Goal: Register for event/course

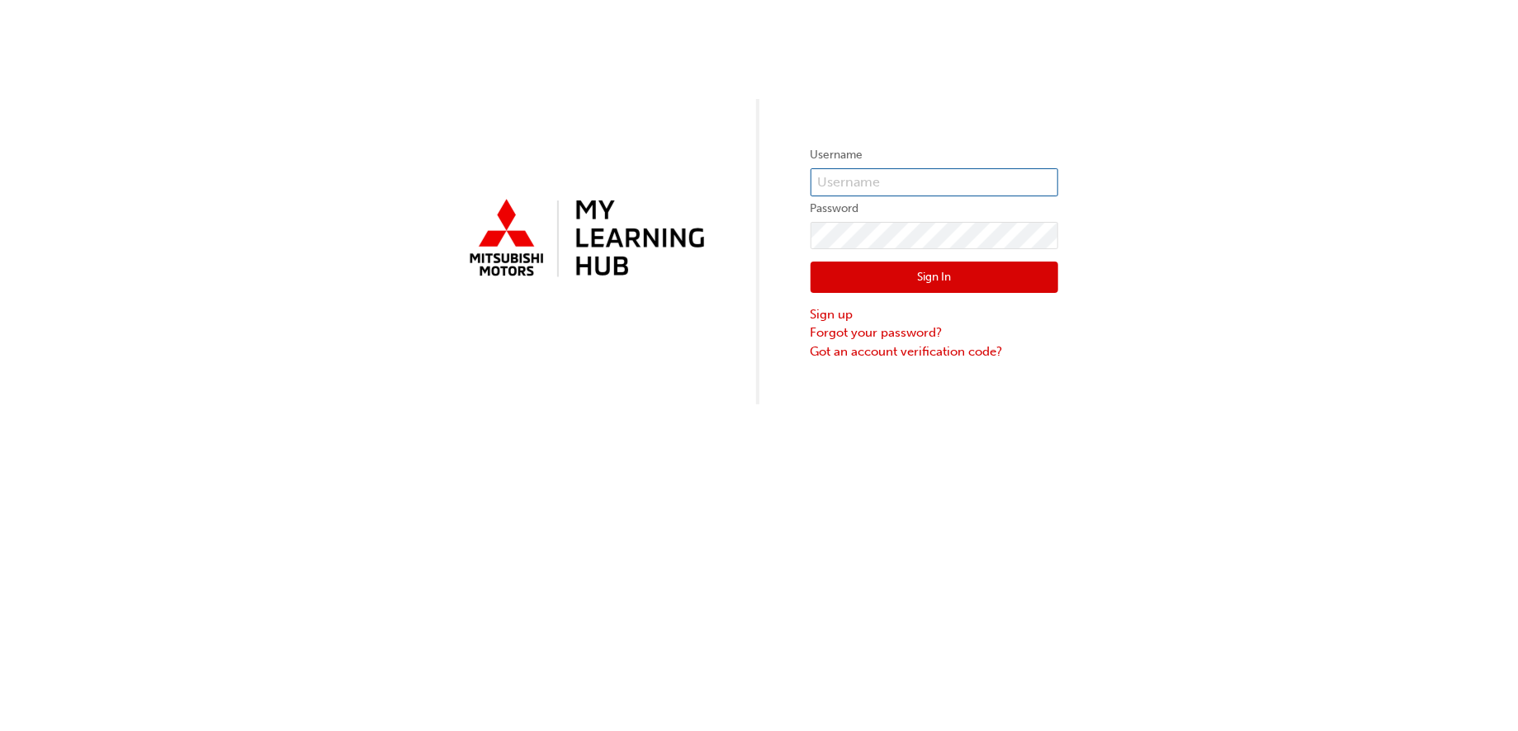
type input "30327"
click at [910, 285] on button "Sign In" at bounding box center [935, 277] width 248 height 31
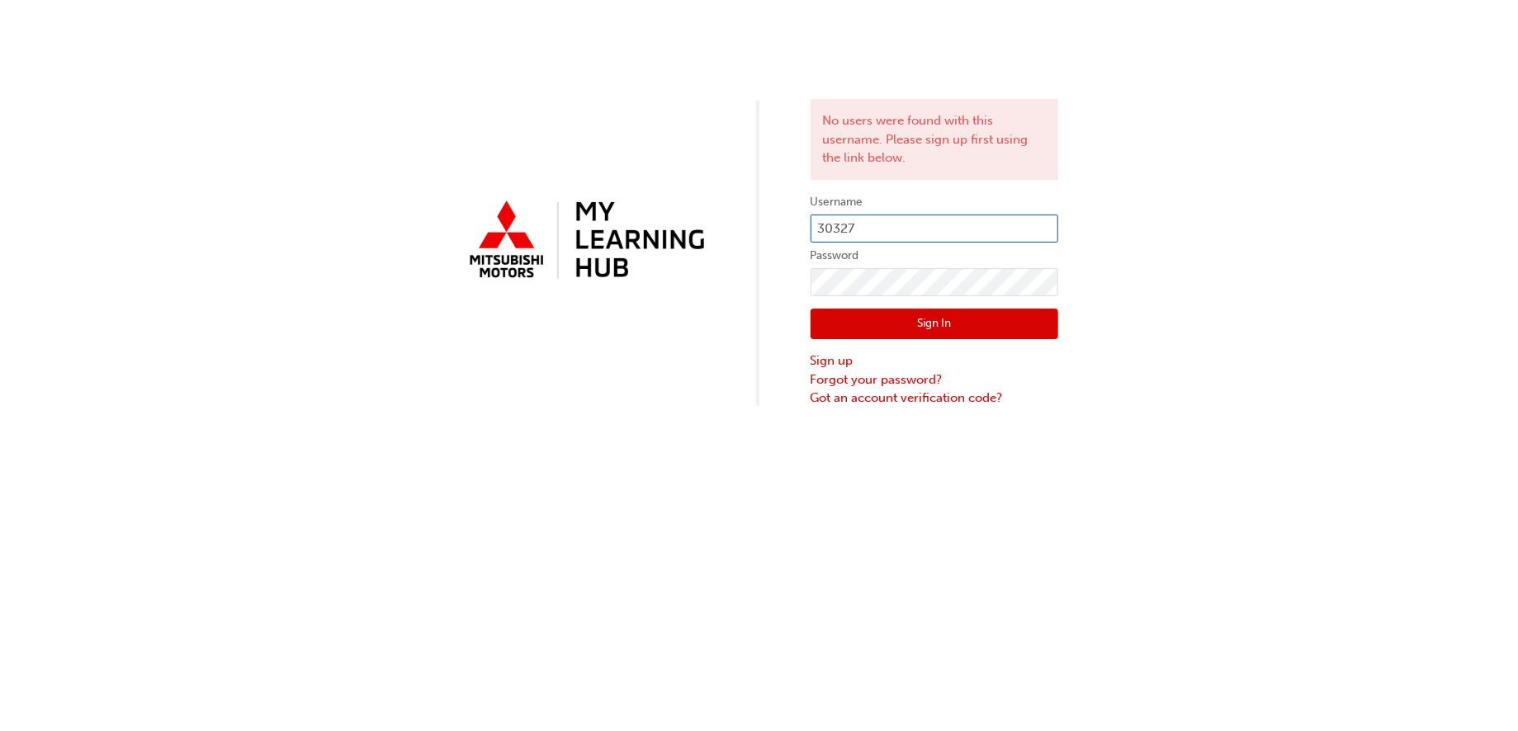
drag, startPoint x: 883, startPoint y: 222, endPoint x: 774, endPoint y: 218, distance: 109.1
click at [775, 218] on div "No users were found with this username. Please sign up first using the link bel…" at bounding box center [759, 204] width 1518 height 408
type input "rbulger@zupps.com.au"
click at [918, 324] on button "Sign In" at bounding box center [935, 324] width 248 height 31
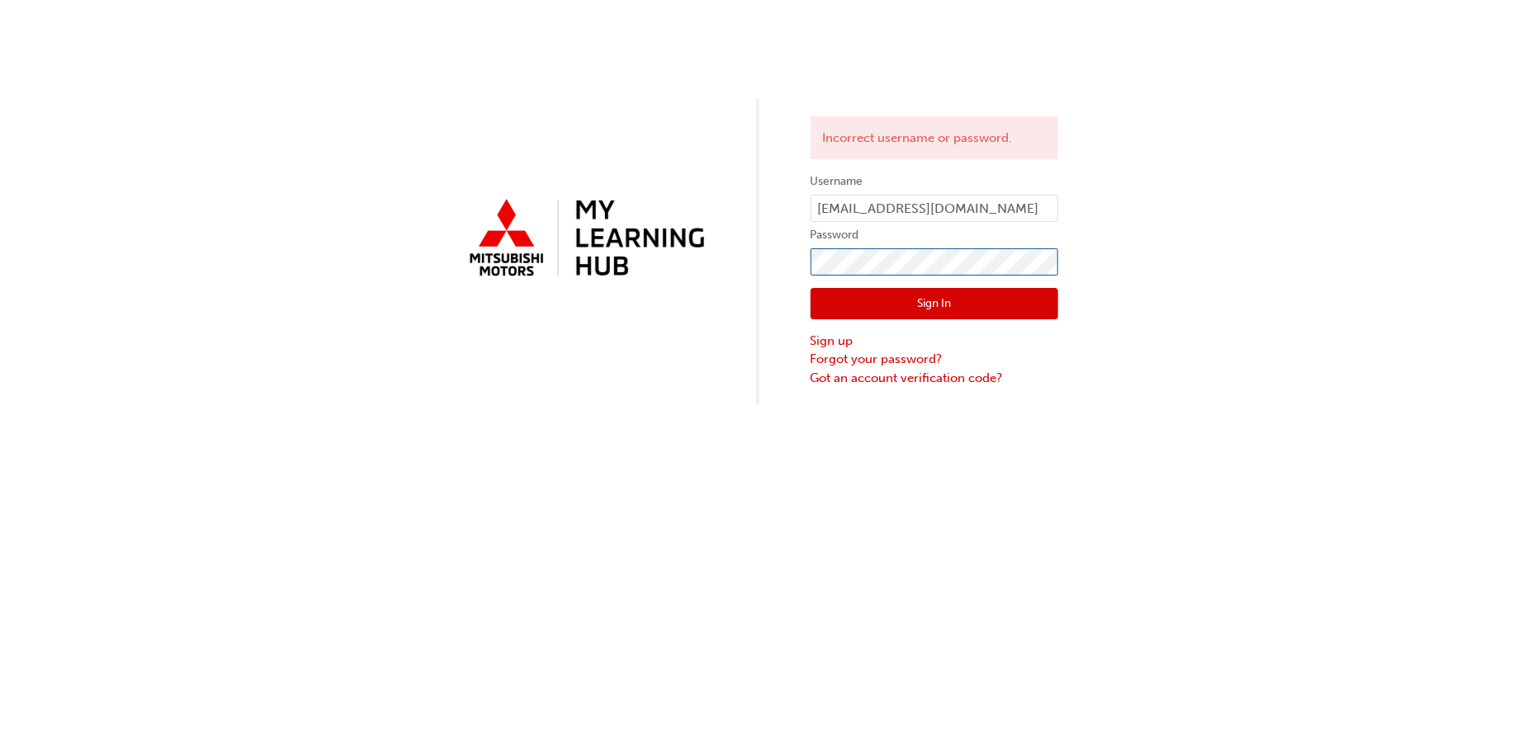
click at [765, 272] on div "Incorrect username or password. Username rbulger@zupps.com.au Password Sign In …" at bounding box center [759, 202] width 1518 height 405
click at [827, 305] on button "Sign In" at bounding box center [935, 303] width 248 height 31
click at [872, 367] on link "Forgot your password?" at bounding box center [935, 359] width 248 height 19
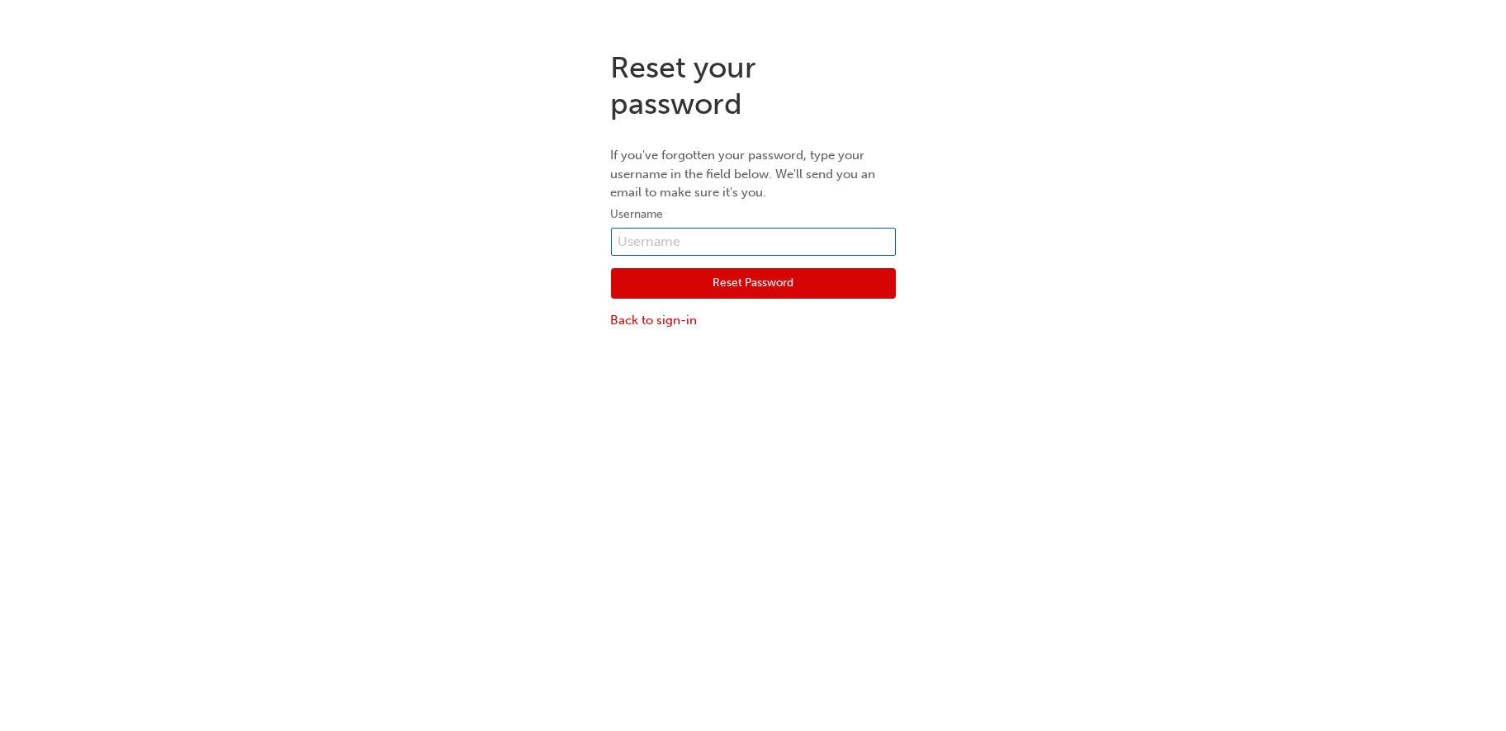
click at [660, 233] on input "text" at bounding box center [753, 242] width 285 height 28
type input "rbulger@zupps.com.au"
click at [771, 278] on button "Reset Password" at bounding box center [753, 283] width 285 height 31
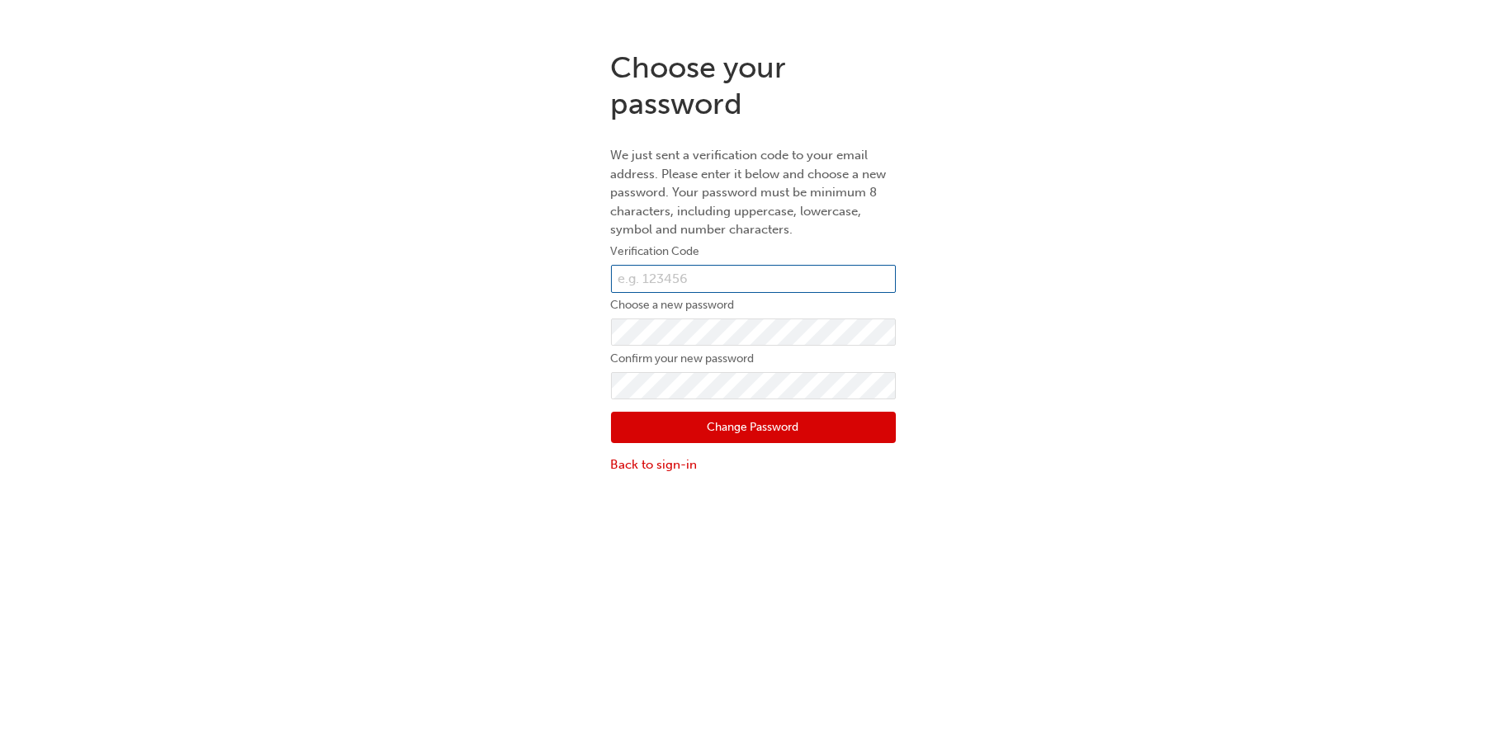
click at [648, 272] on input "text" at bounding box center [753, 279] width 285 height 28
type input "581692"
click at [627, 431] on button "Change Password" at bounding box center [753, 427] width 285 height 31
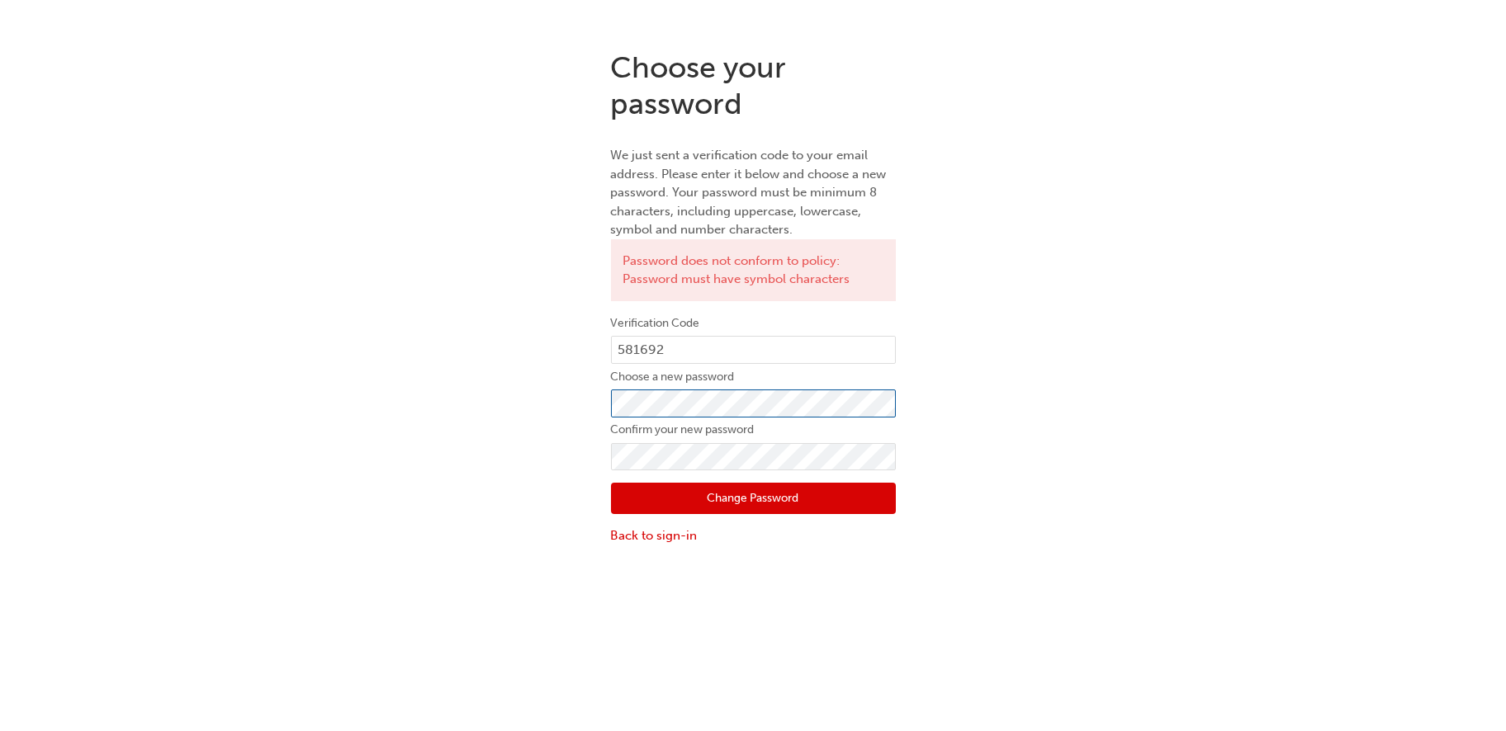
click at [490, 413] on div "Choose your password We just sent a verification code to your email address. Pl…" at bounding box center [753, 297] width 1506 height 520
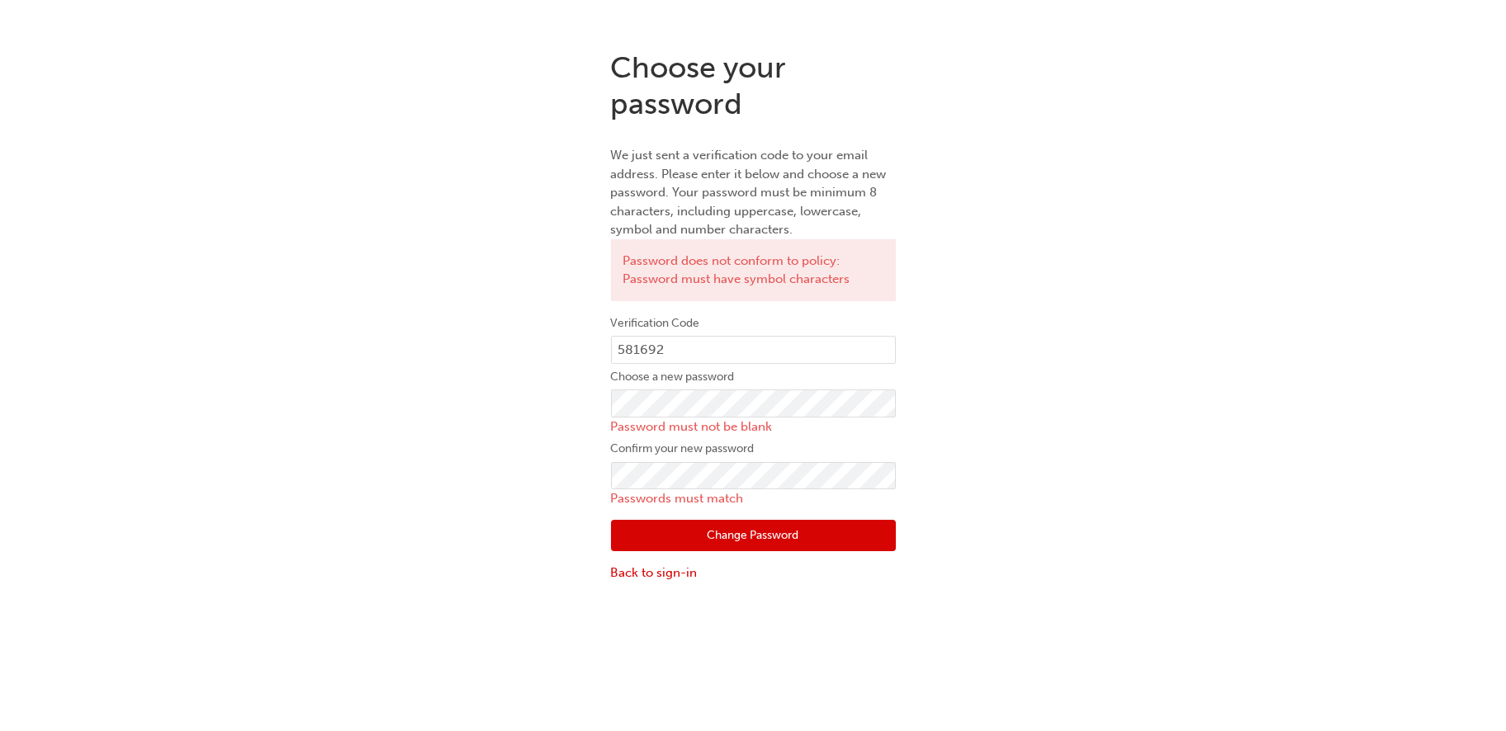
click at [476, 499] on div "Choose your password We just sent a verification code to your email address. Pl…" at bounding box center [753, 315] width 1506 height 557
click at [480, 490] on div "Choose your password We just sent a verification code to your email address. Pl…" at bounding box center [753, 315] width 1506 height 557
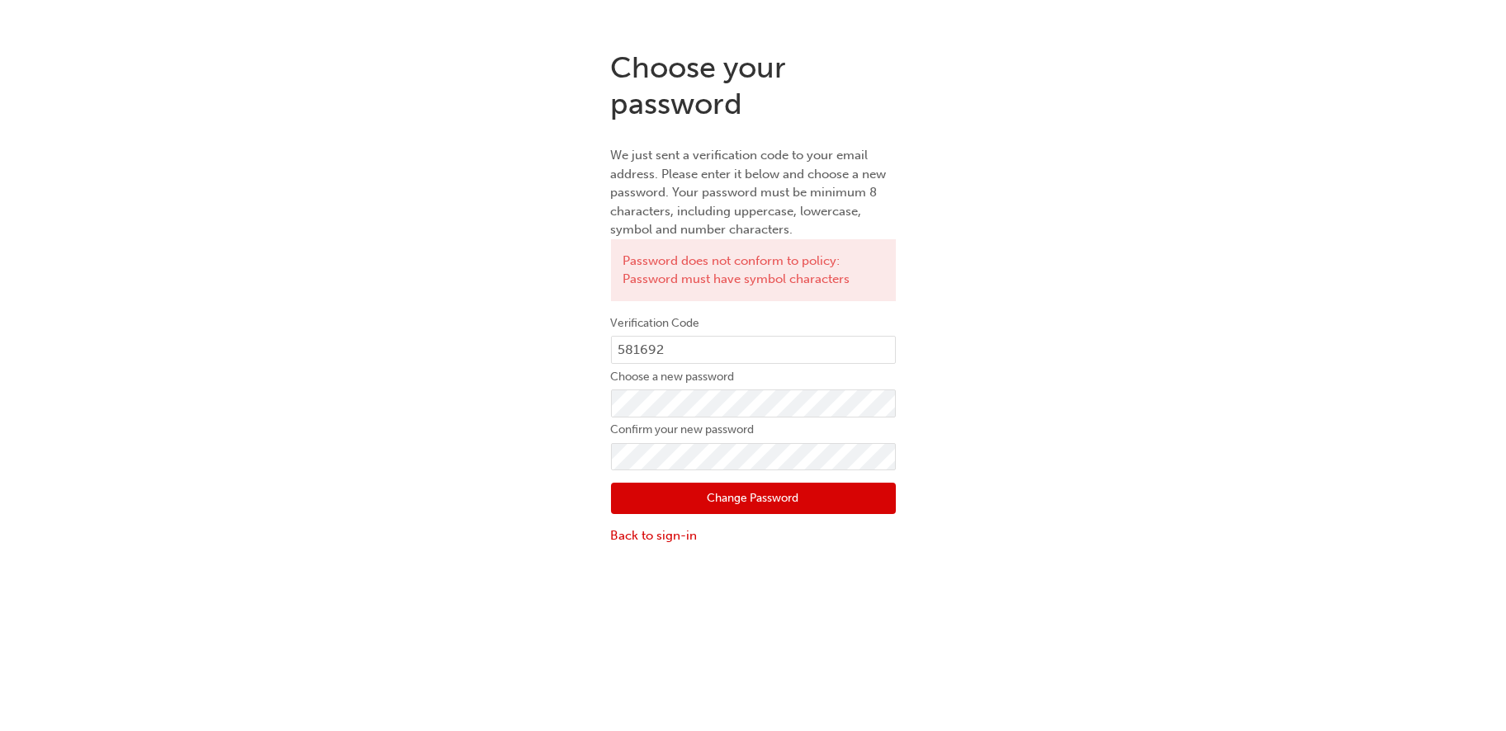
click at [635, 496] on button "Change Password" at bounding box center [753, 498] width 285 height 31
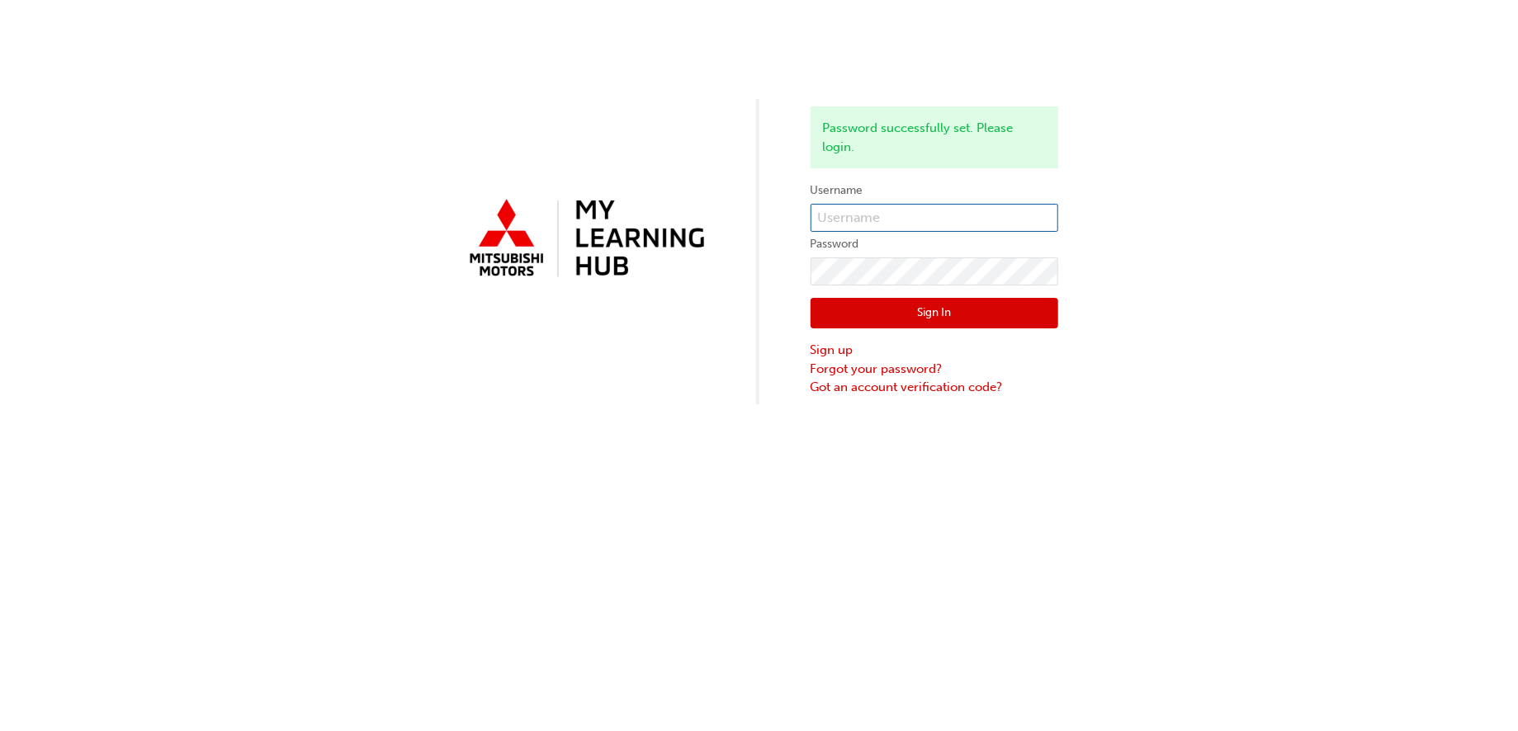
type input "30327"
click at [945, 313] on button "Sign In" at bounding box center [935, 313] width 248 height 31
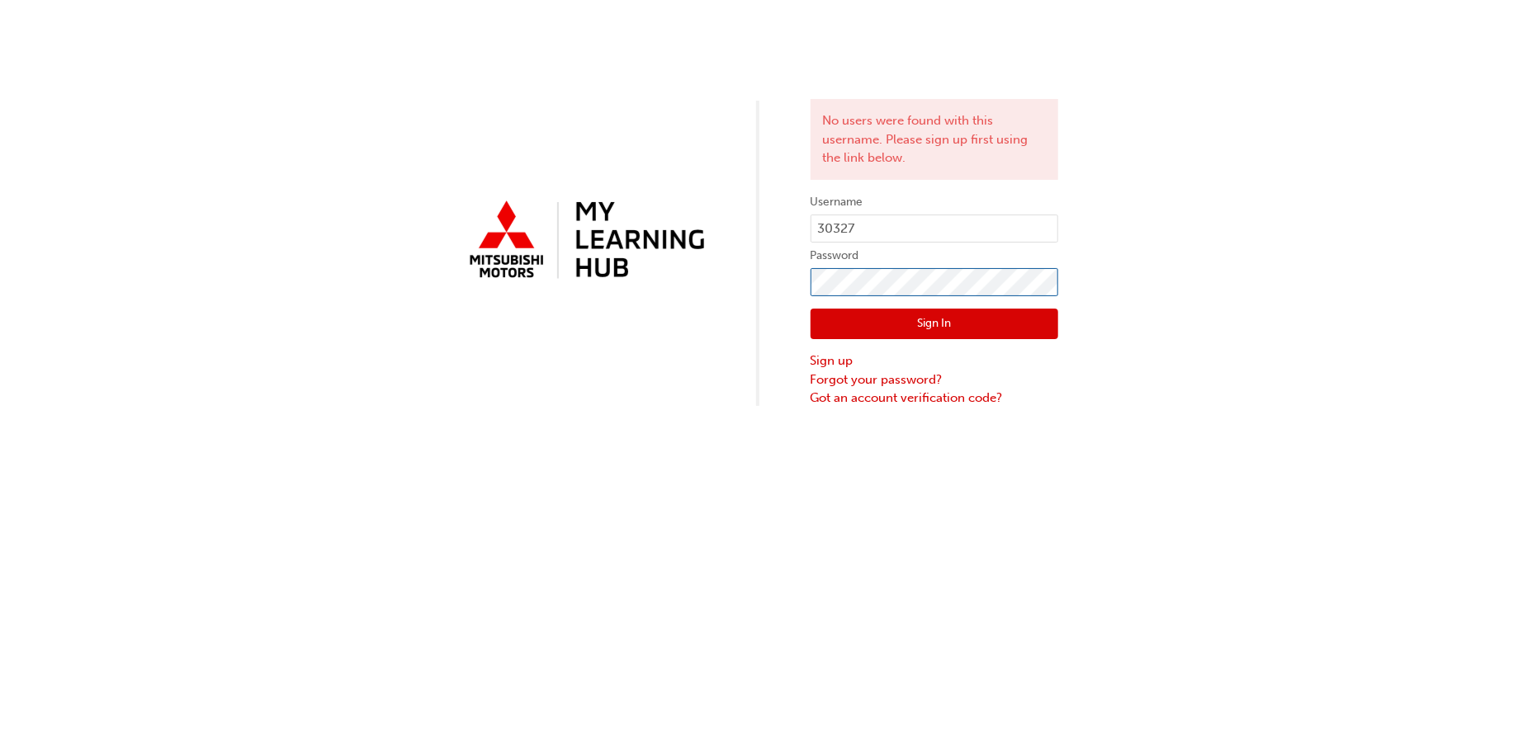
click at [689, 296] on div "No users were found with this username. Please sign up first using the link bel…" at bounding box center [759, 204] width 1518 height 408
click at [827, 320] on button "Sign In" at bounding box center [935, 324] width 248 height 31
drag, startPoint x: 891, startPoint y: 223, endPoint x: 667, endPoint y: 225, distance: 223.7
click at [667, 225] on div "No users were found with this username. Please sign up first using the link bel…" at bounding box center [759, 204] width 1518 height 408
type input "rbulger@zupps.com.au"
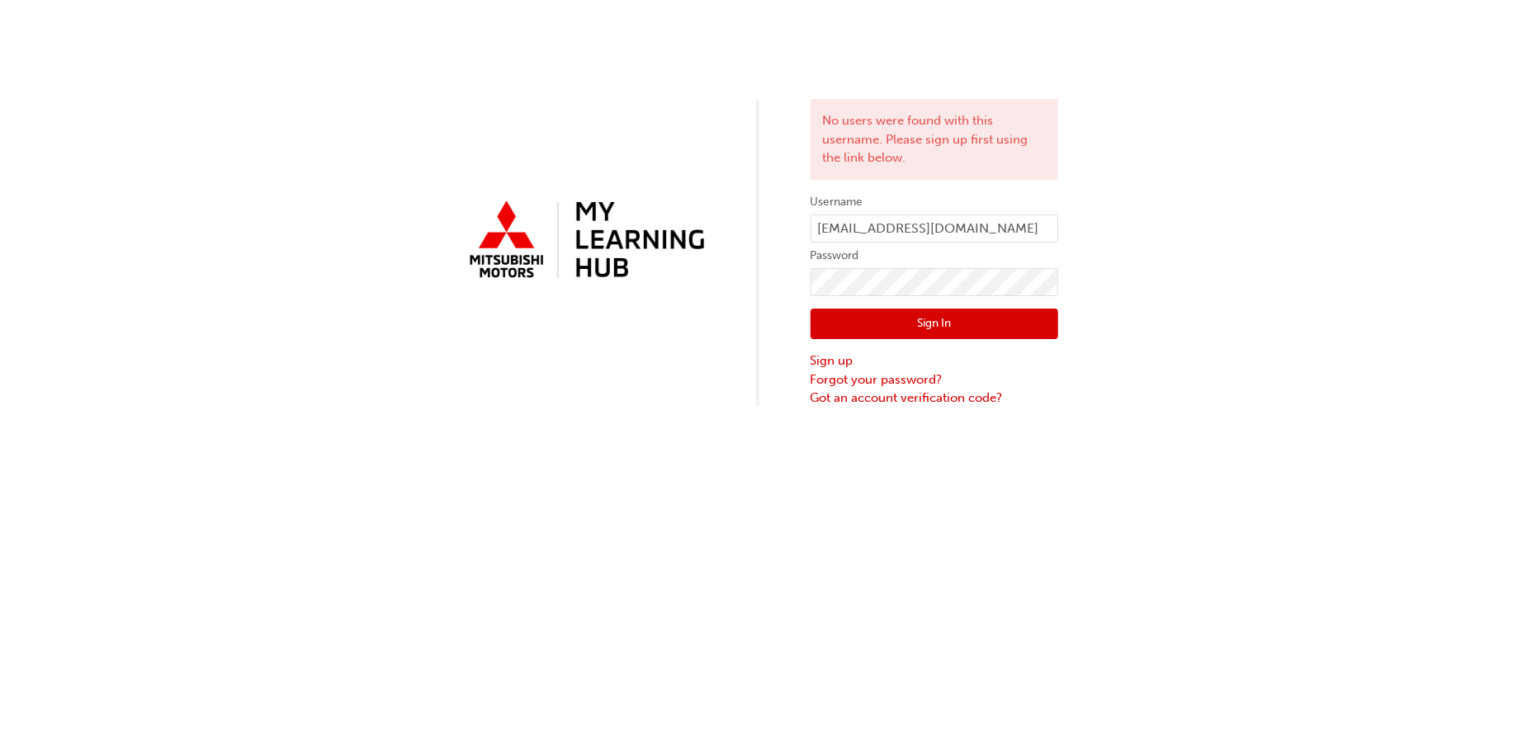
click at [932, 322] on button "Sign In" at bounding box center [935, 324] width 248 height 31
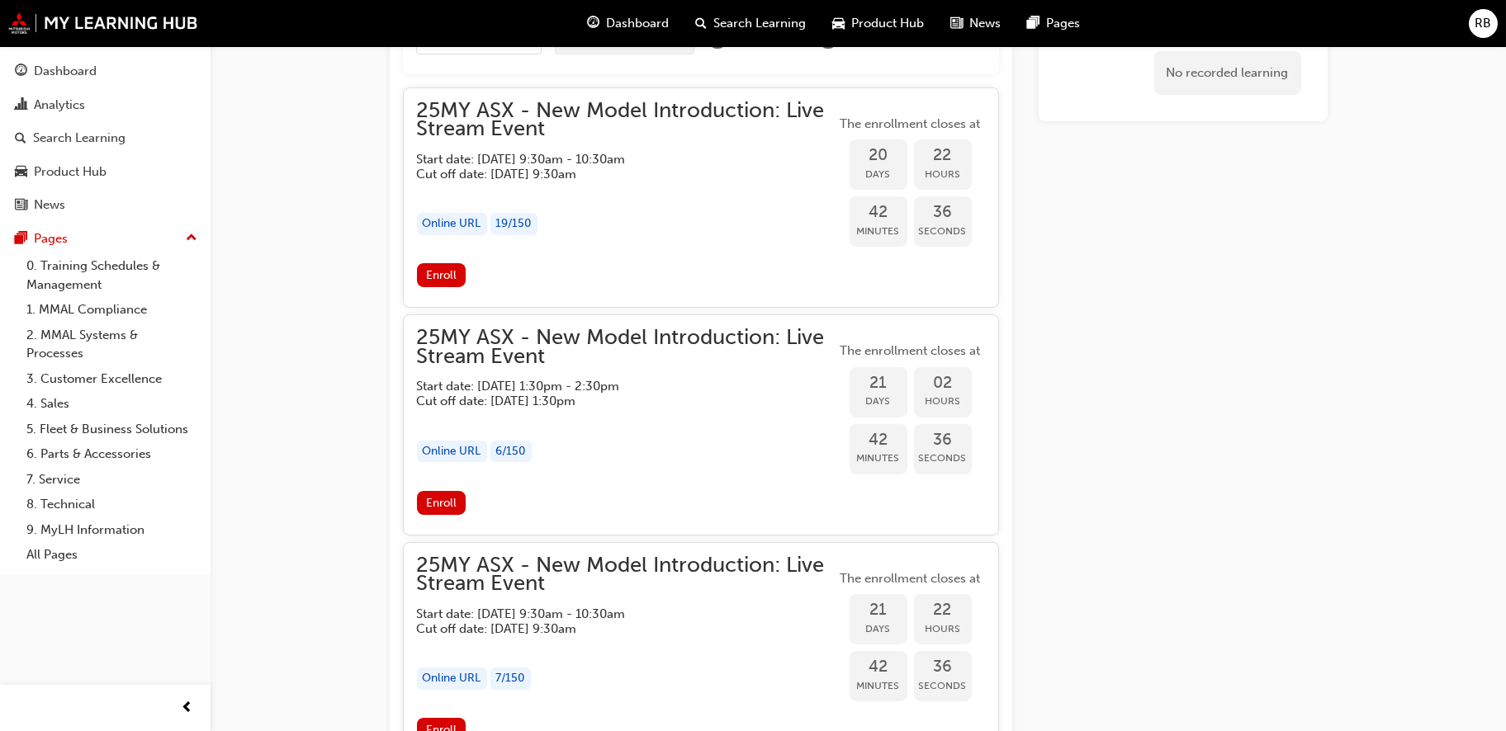
scroll to position [1580, 0]
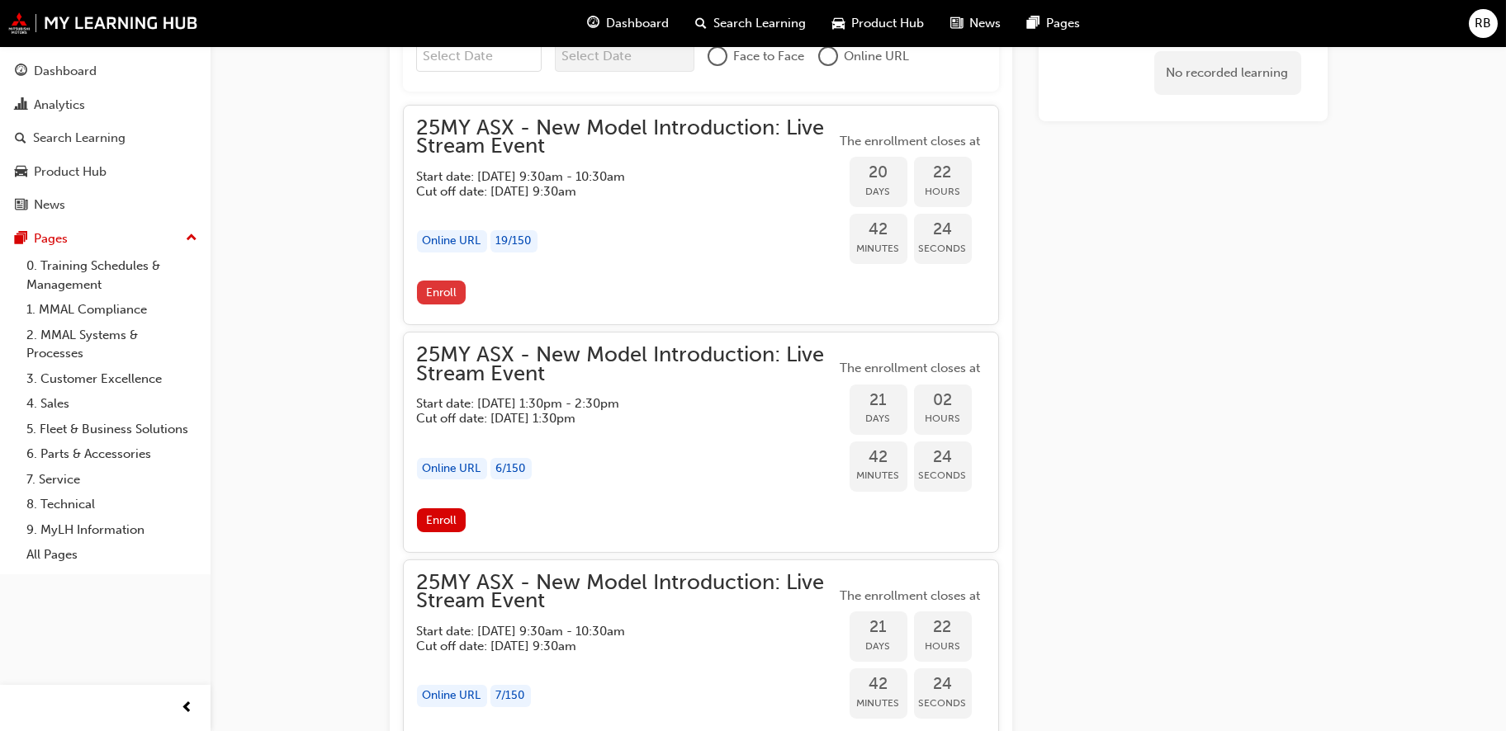
click at [440, 286] on span "Enroll" at bounding box center [441, 293] width 31 height 14
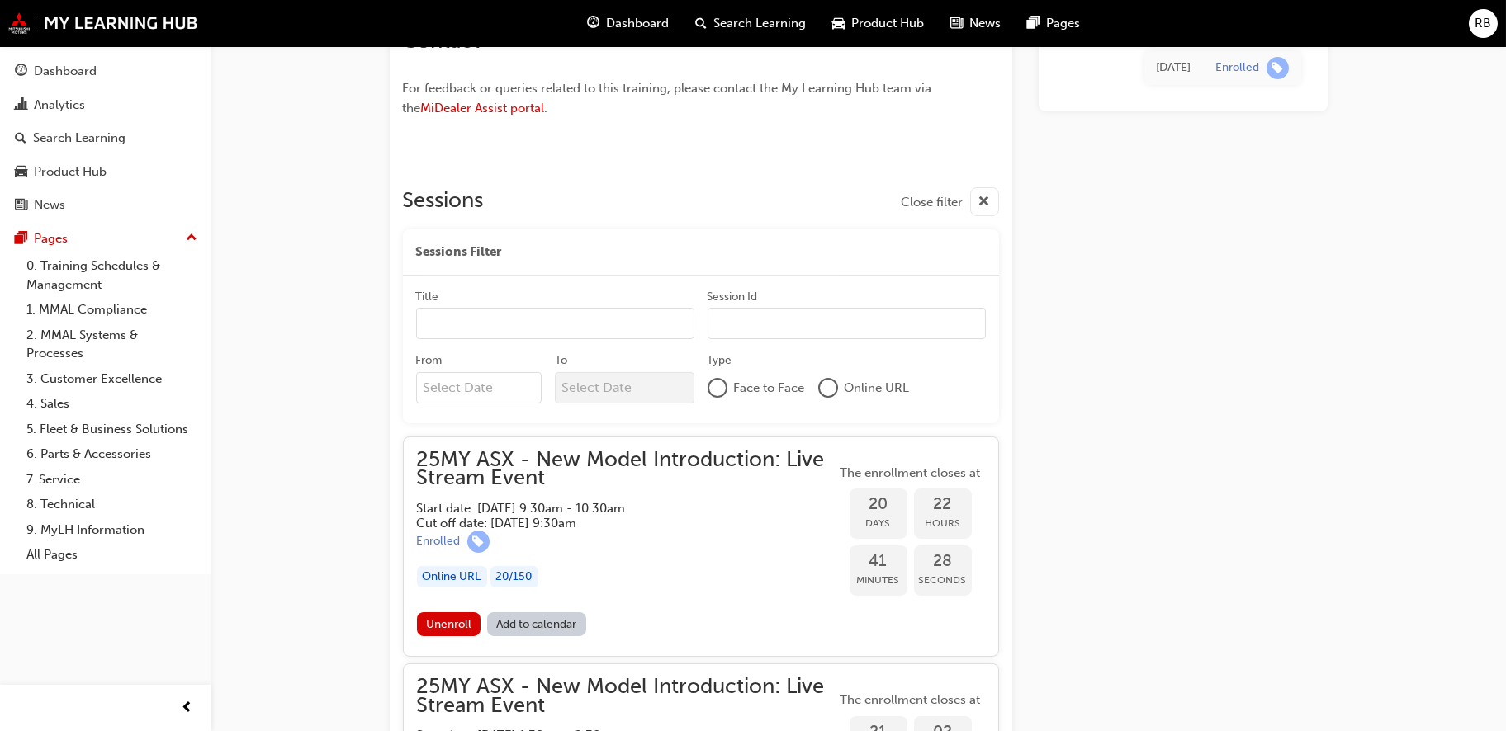
scroll to position [1250, 0]
click at [826, 383] on div at bounding box center [828, 386] width 17 height 17
click at [559, 619] on link "Add to calendar" at bounding box center [536, 624] width 99 height 24
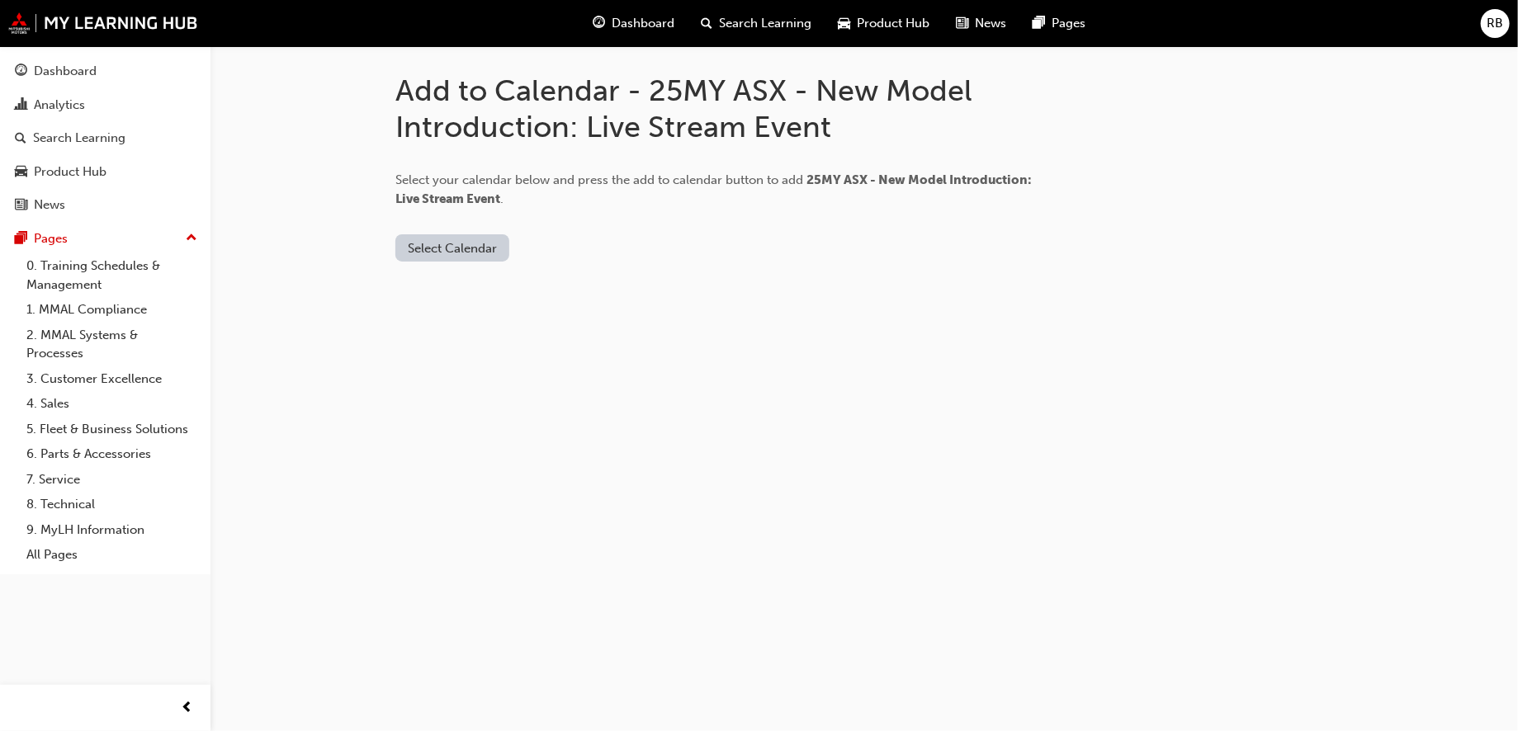
click at [458, 249] on button "Select Calendar" at bounding box center [452, 247] width 114 height 27
click at [443, 293] on div "[DOMAIN_NAME]" at bounding box center [455, 288] width 100 height 19
click at [570, 240] on button "Add to Calendar" at bounding box center [591, 247] width 117 height 27
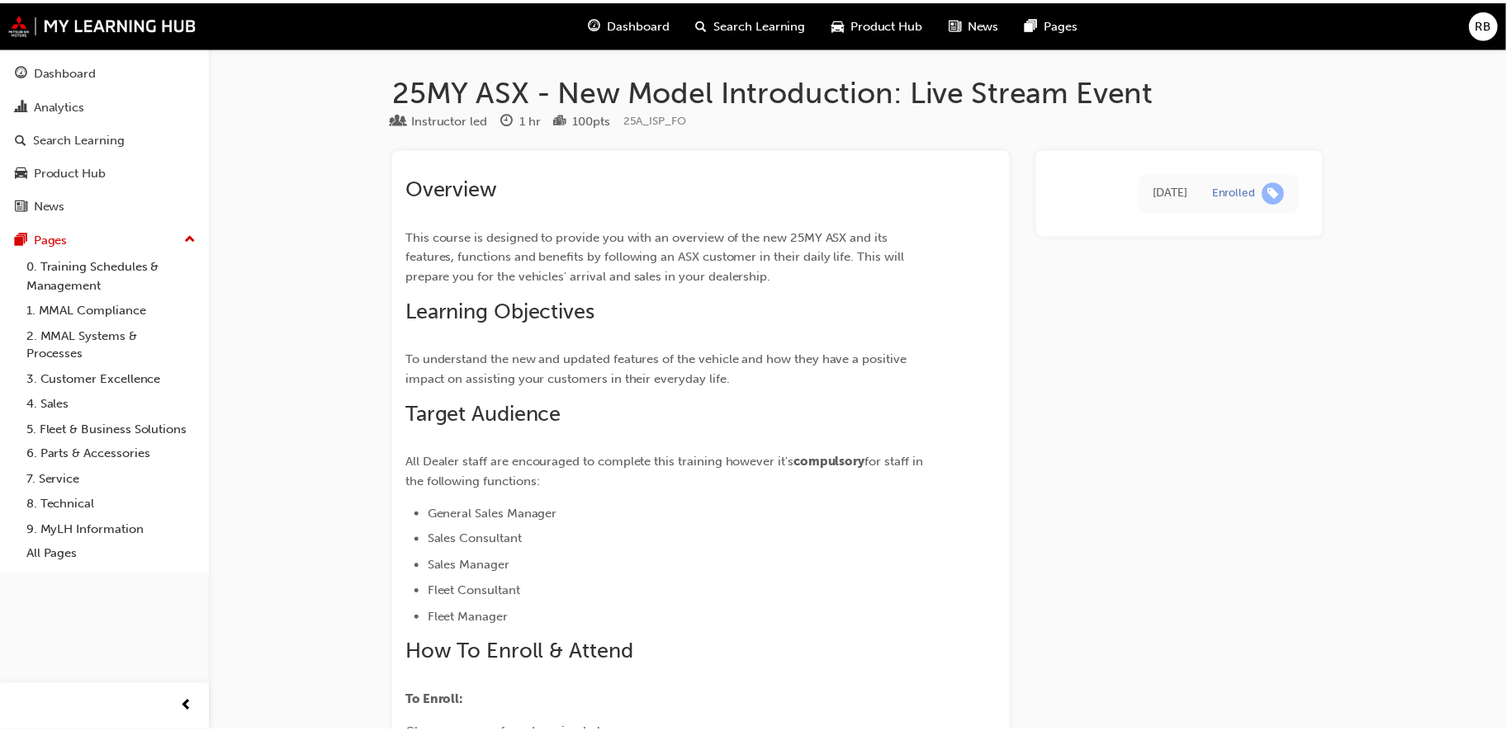
scroll to position [1250, 0]
